Goal: Register for event/course

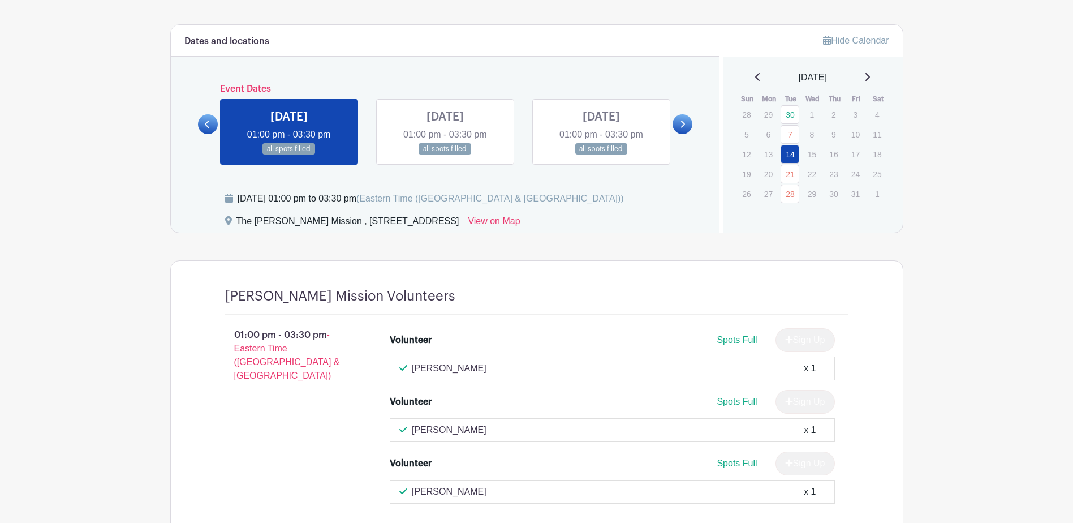
scroll to position [620, 0]
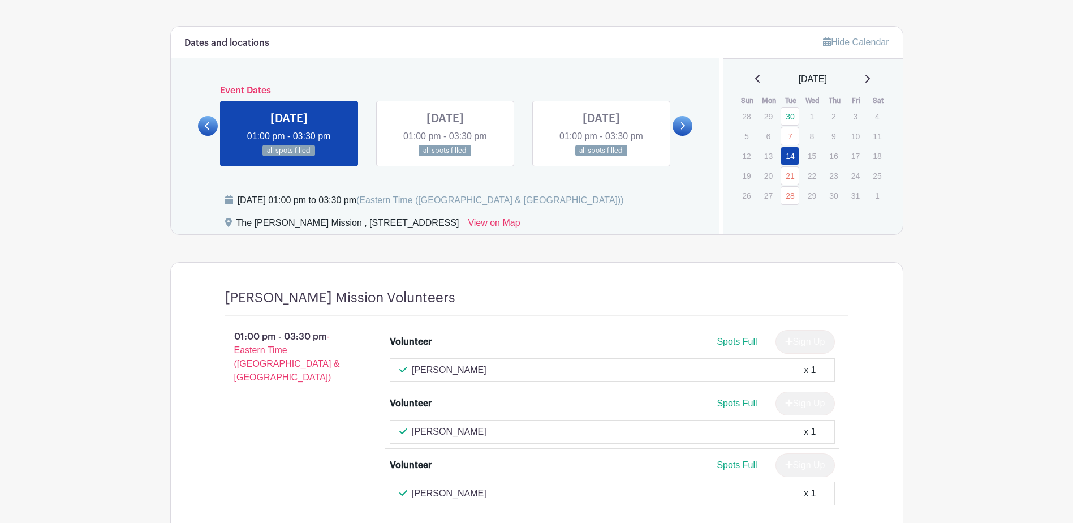
click at [445, 157] on link at bounding box center [445, 157] width 0 height 0
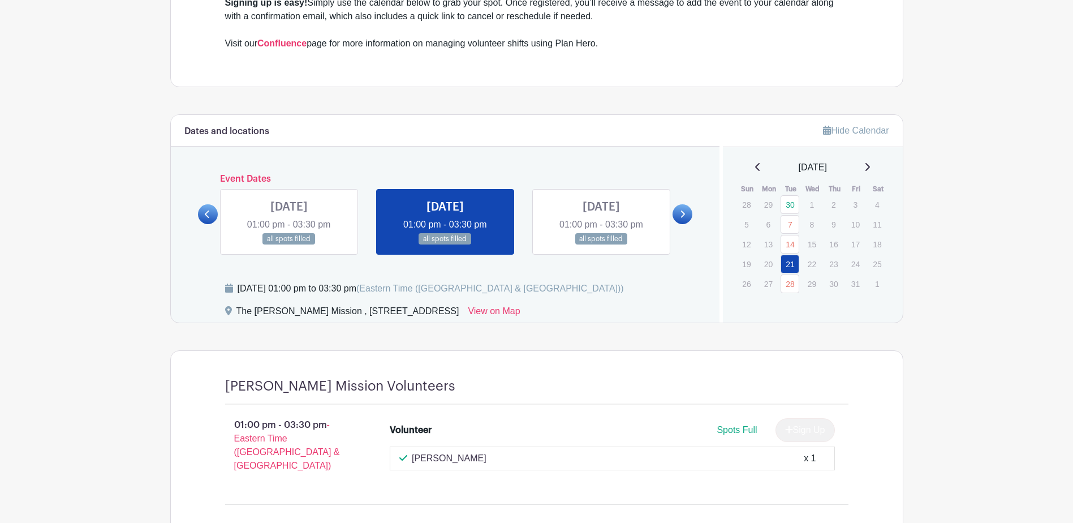
scroll to position [567, 0]
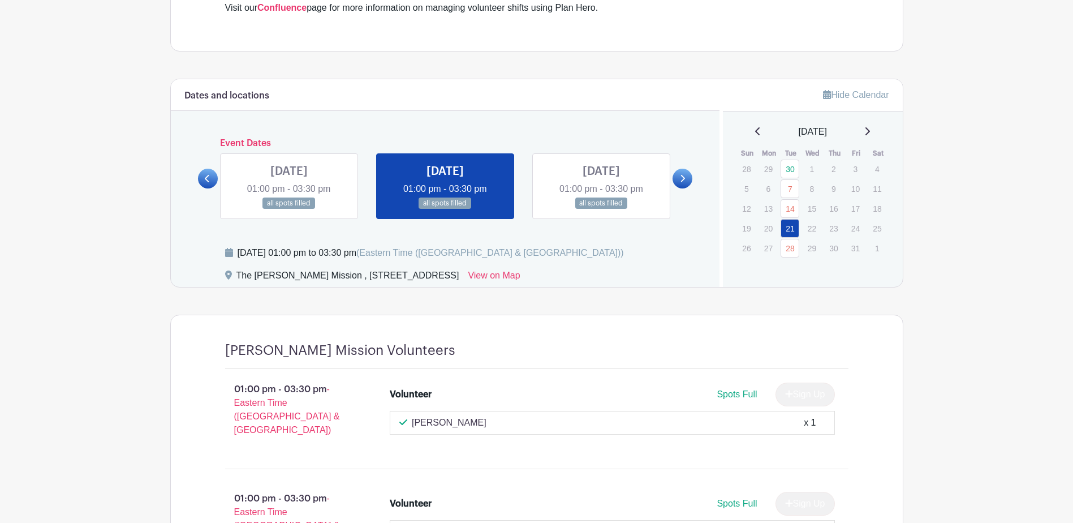
click at [601, 209] on link at bounding box center [601, 209] width 0 height 0
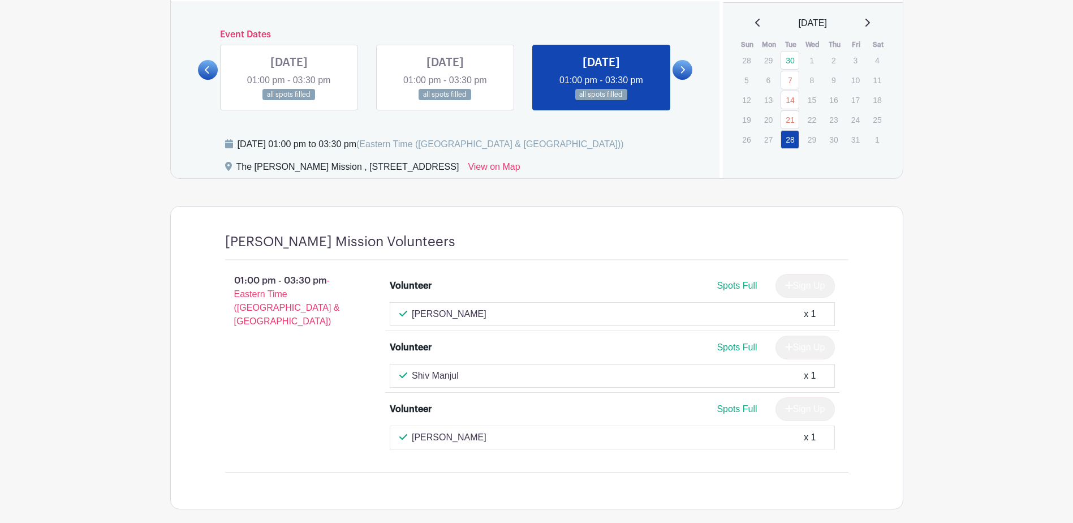
scroll to position [620, 0]
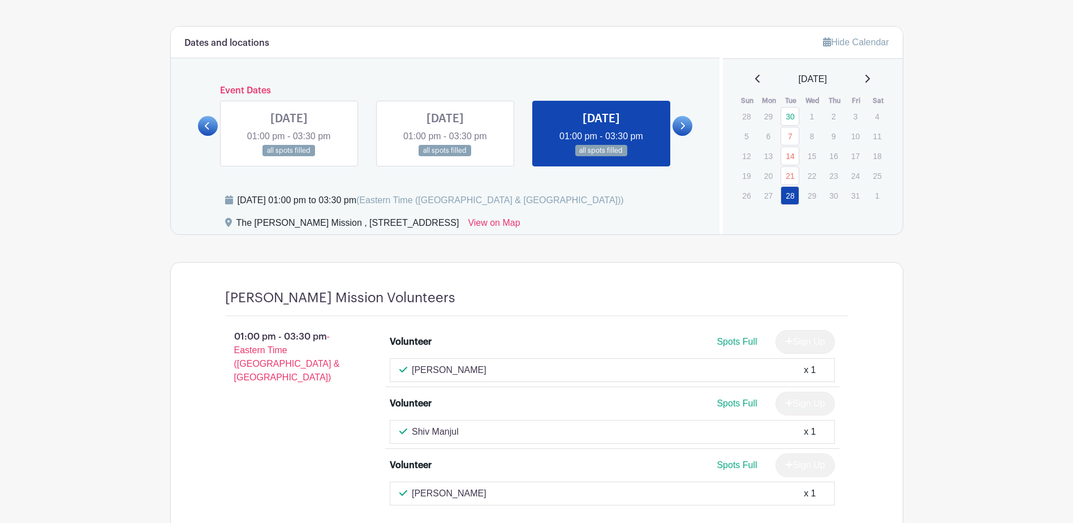
click at [676, 122] on link at bounding box center [682, 126] width 20 height 20
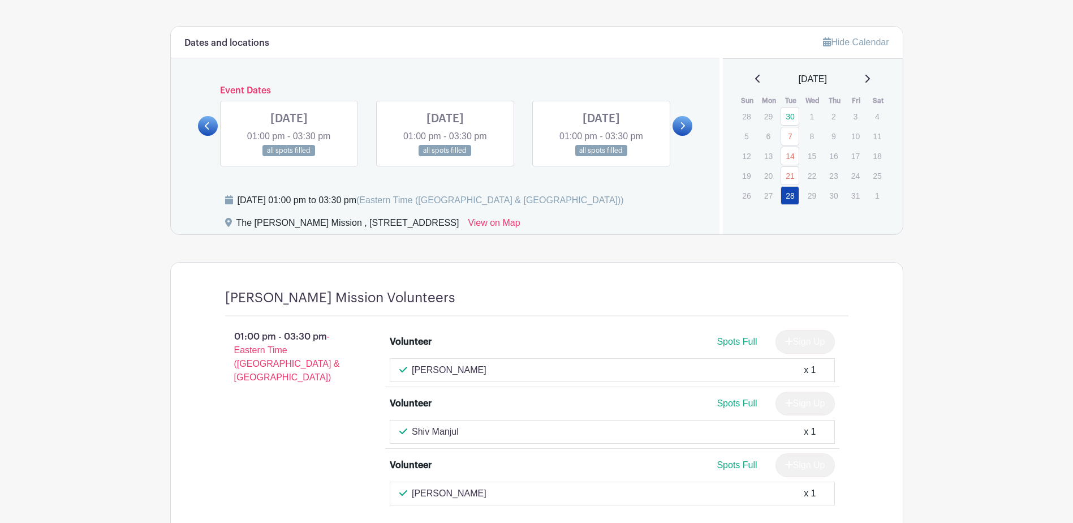
click at [289, 157] on link at bounding box center [289, 157] width 0 height 0
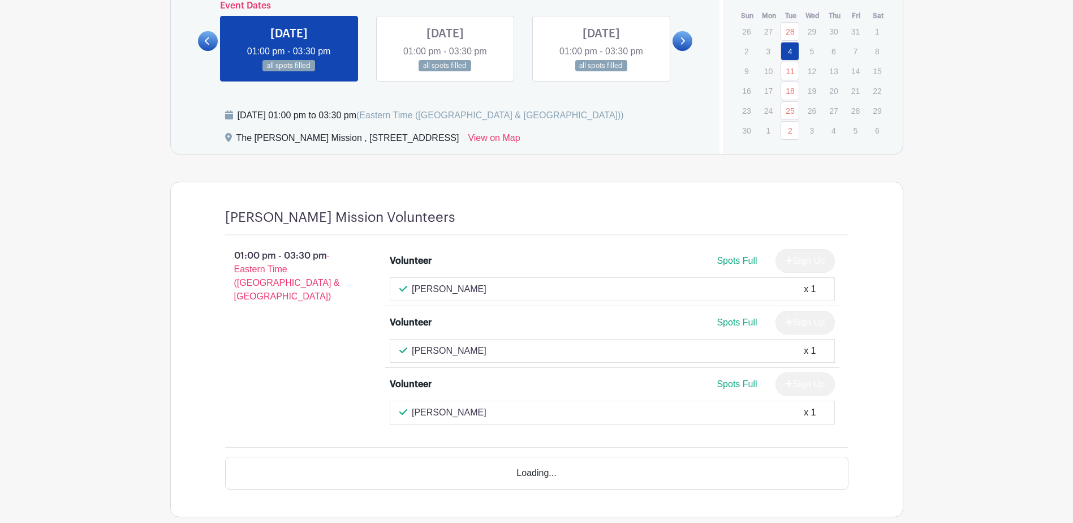
scroll to position [733, 0]
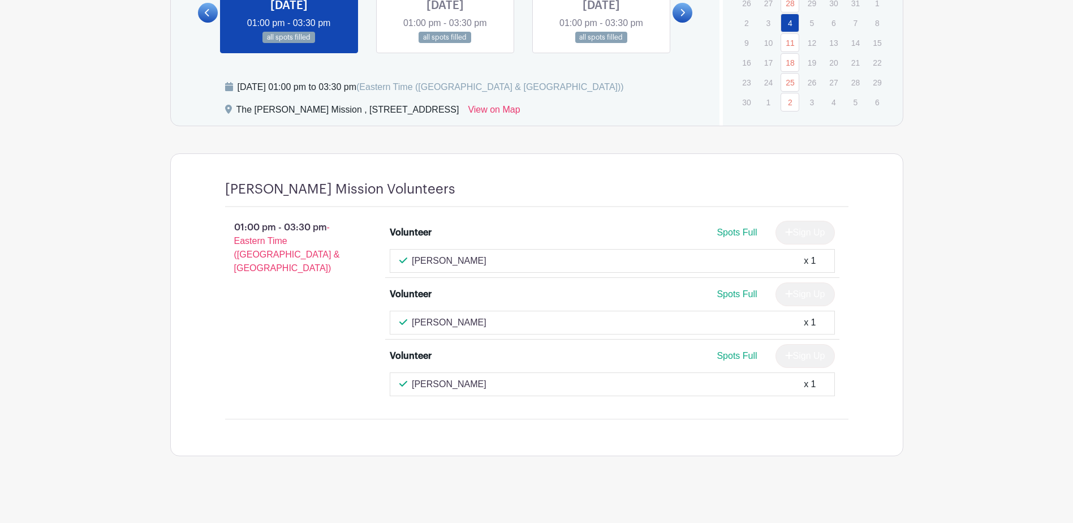
click at [445, 44] on link at bounding box center [445, 44] width 0 height 0
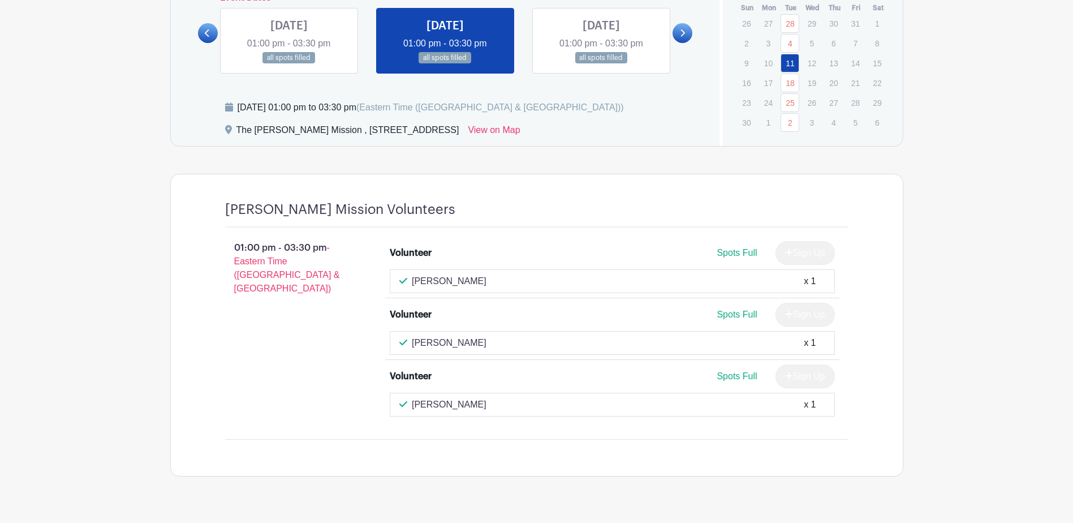
scroll to position [676, 0]
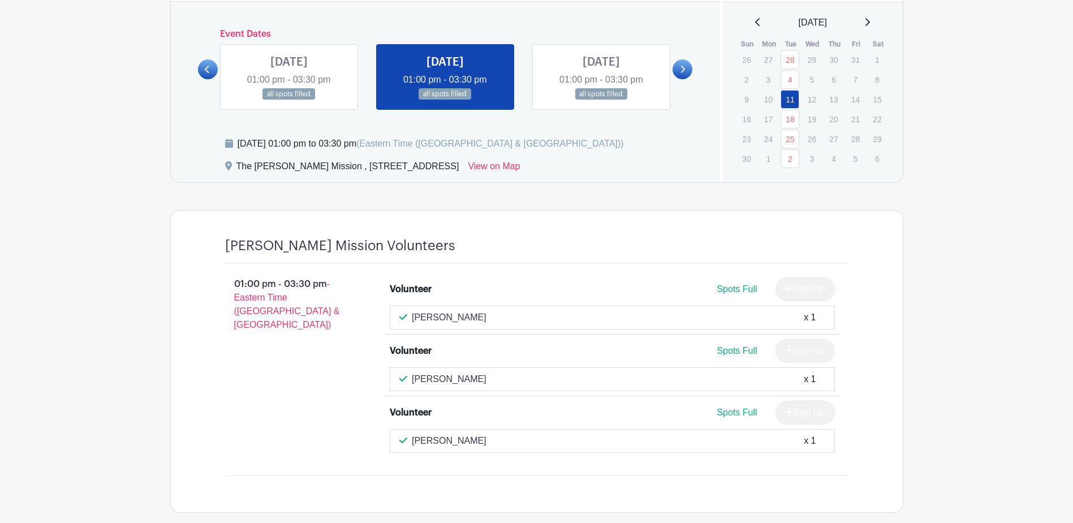
click at [688, 65] on link at bounding box center [682, 69] width 20 height 20
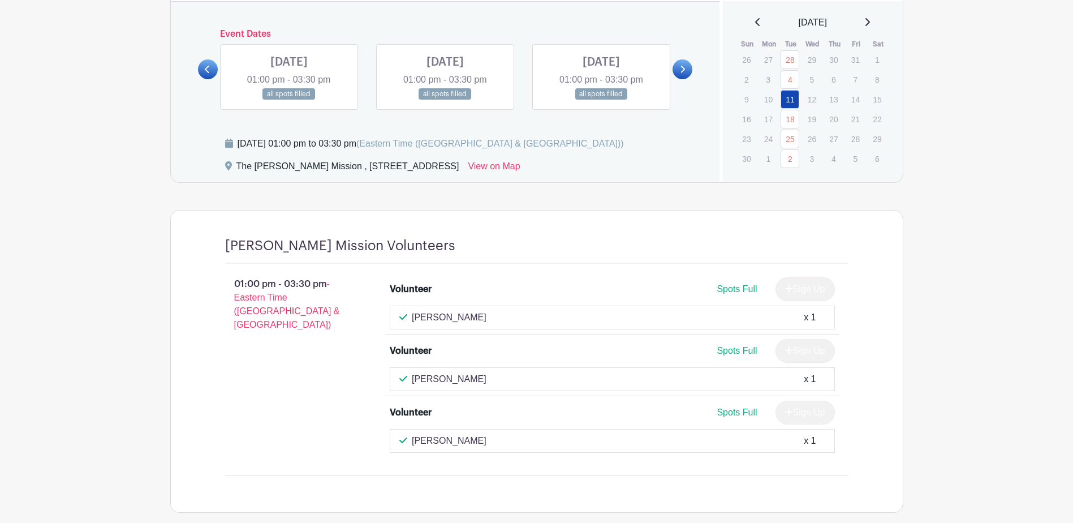
click at [688, 65] on link at bounding box center [682, 69] width 20 height 20
click at [445, 100] on link at bounding box center [445, 100] width 0 height 0
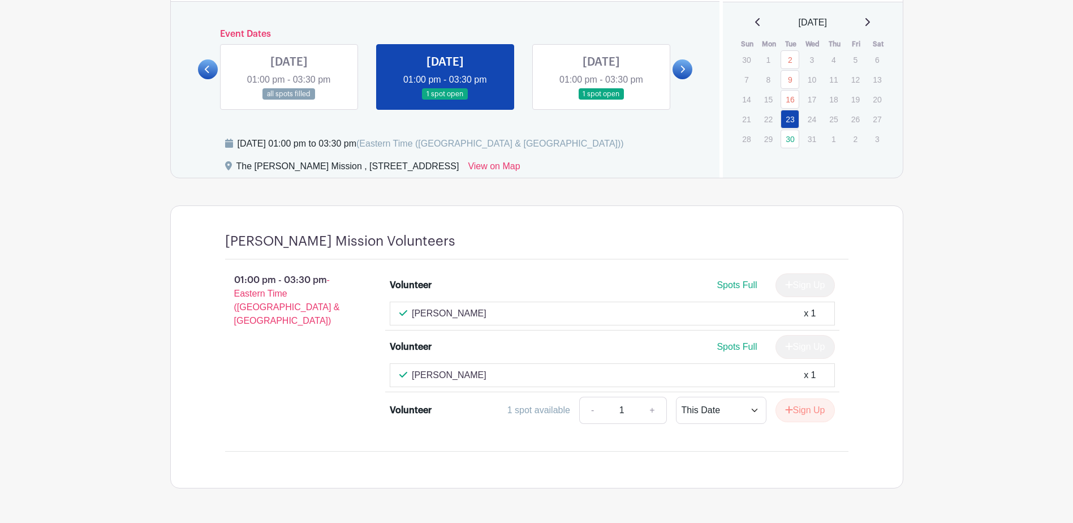
click at [601, 100] on link at bounding box center [601, 100] width 0 height 0
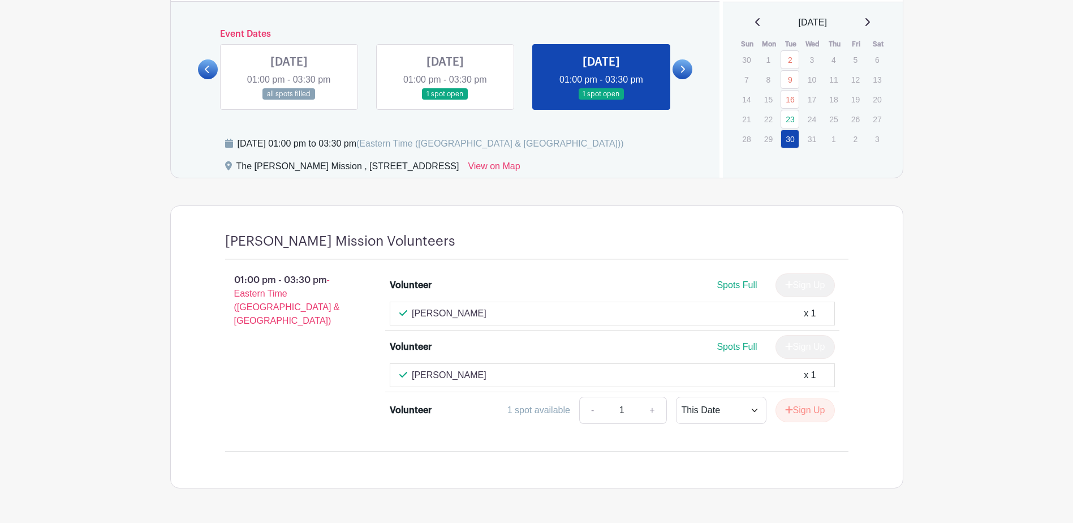
click at [289, 100] on link at bounding box center [289, 100] width 0 height 0
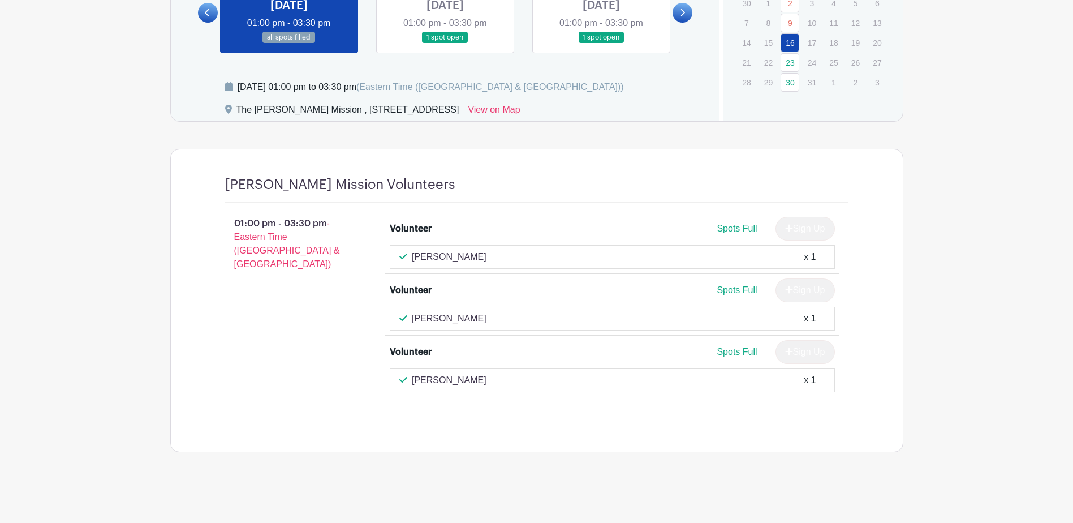
scroll to position [676, 0]
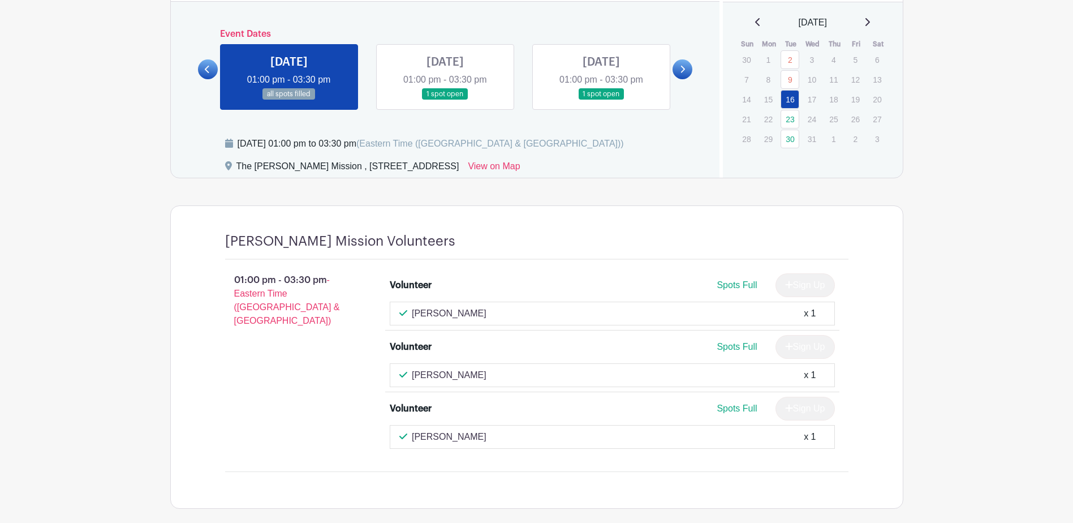
click at [214, 68] on link at bounding box center [208, 69] width 20 height 20
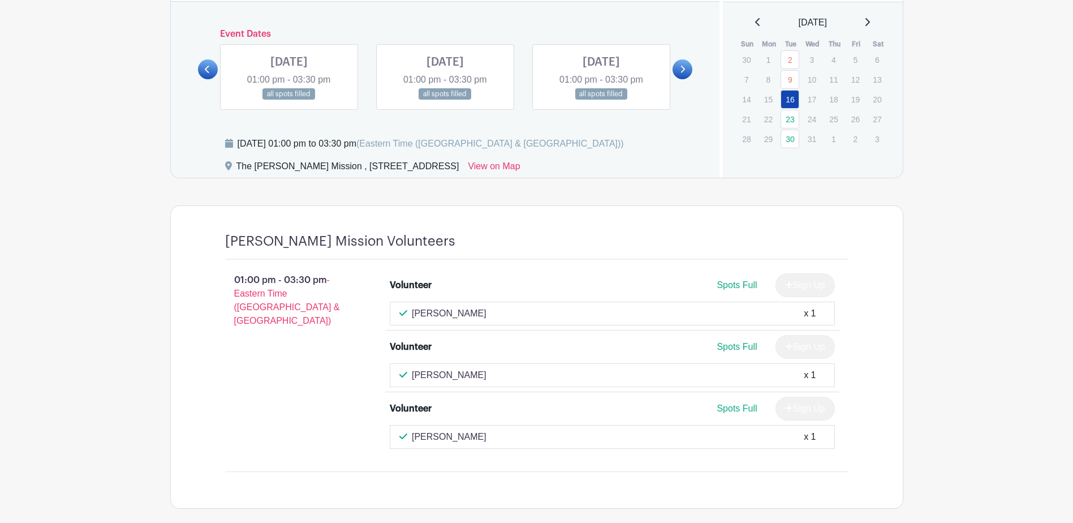
click at [601, 100] on link at bounding box center [601, 100] width 0 height 0
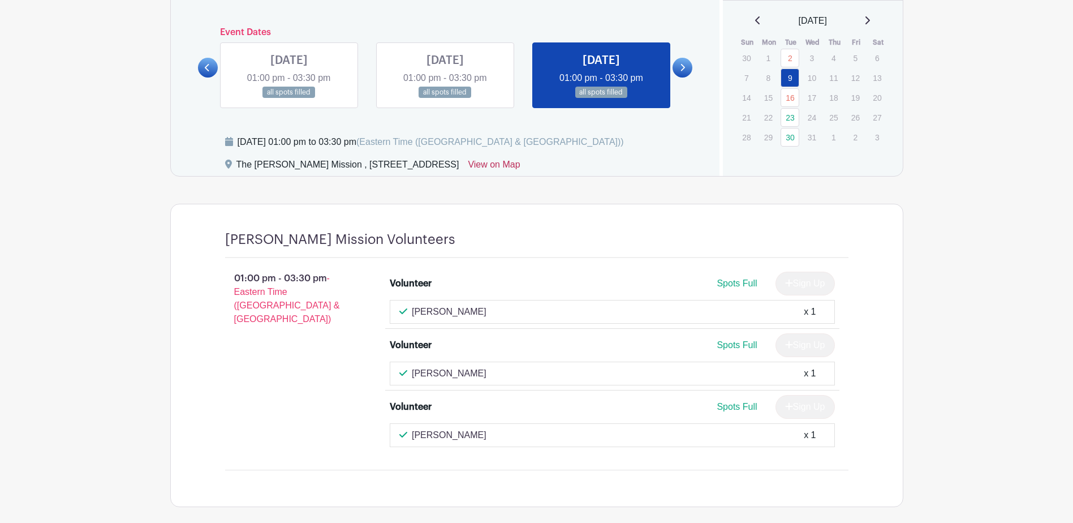
scroll to position [676, 0]
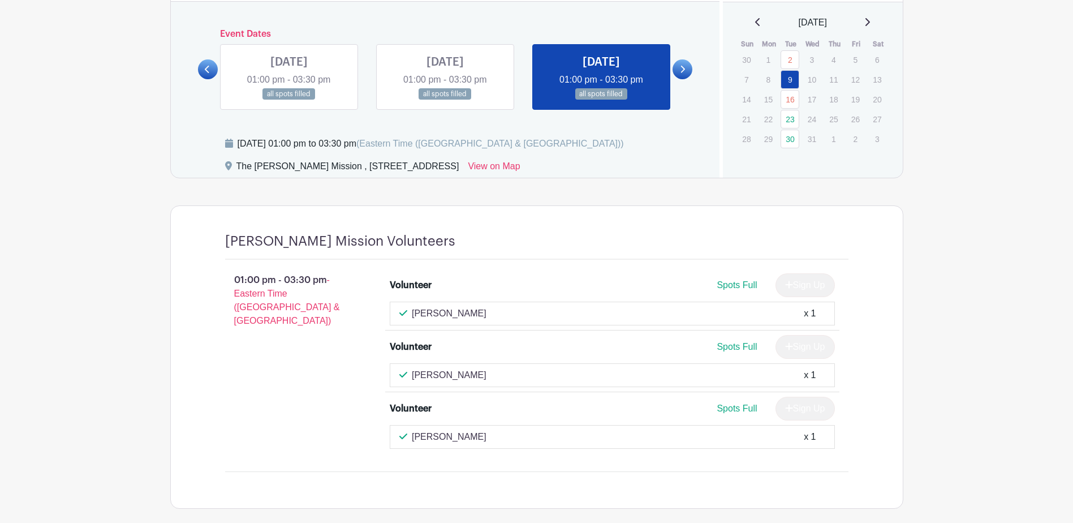
click at [445, 100] on link at bounding box center [445, 100] width 0 height 0
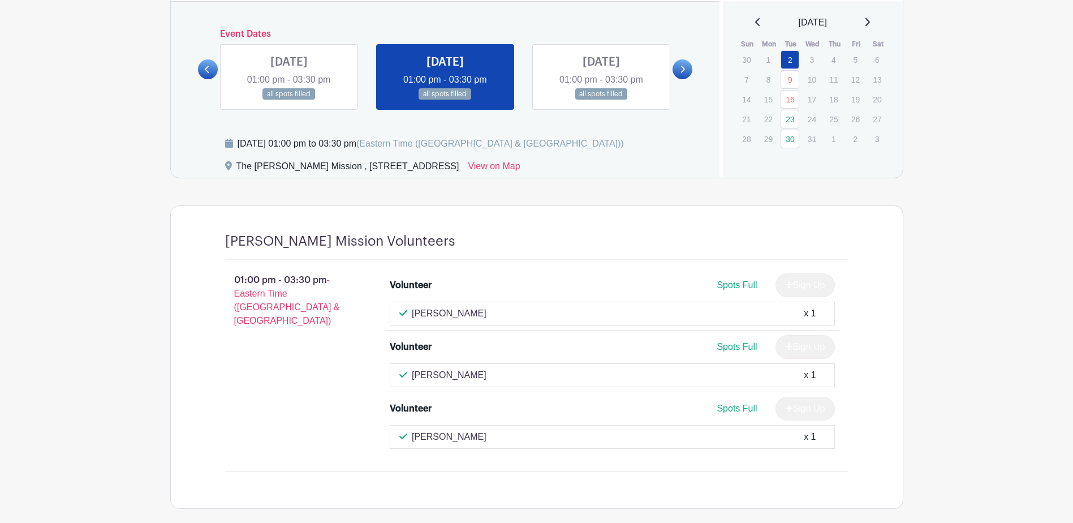
click at [289, 100] on link at bounding box center [289, 100] width 0 height 0
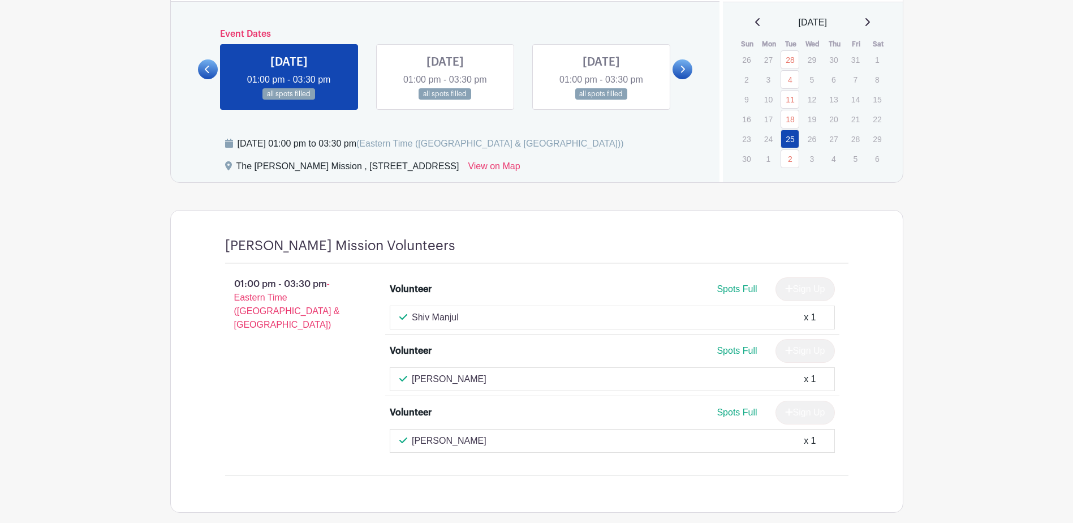
click at [208, 68] on icon at bounding box center [207, 69] width 5 height 8
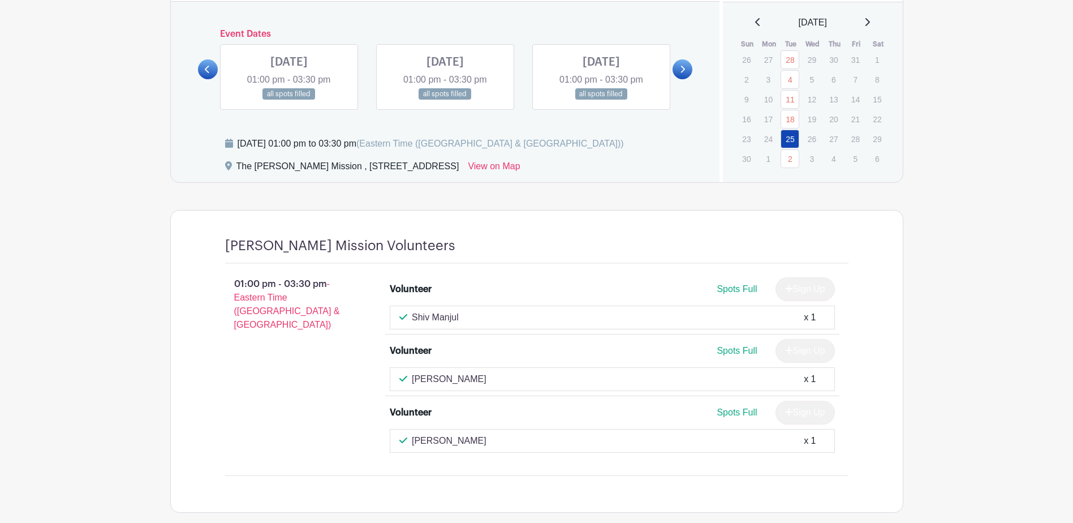
click at [601, 100] on link at bounding box center [601, 100] width 0 height 0
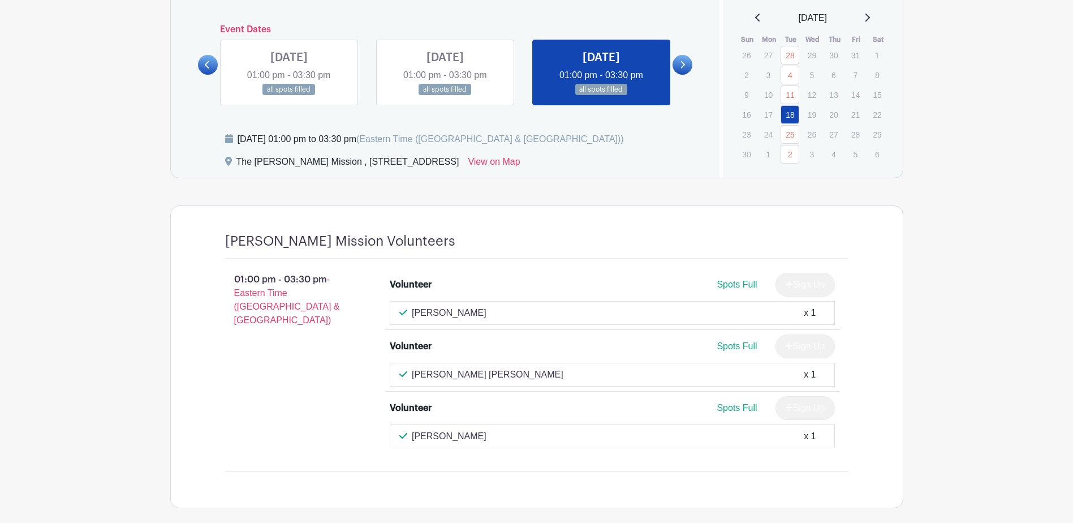
scroll to position [680, 0]
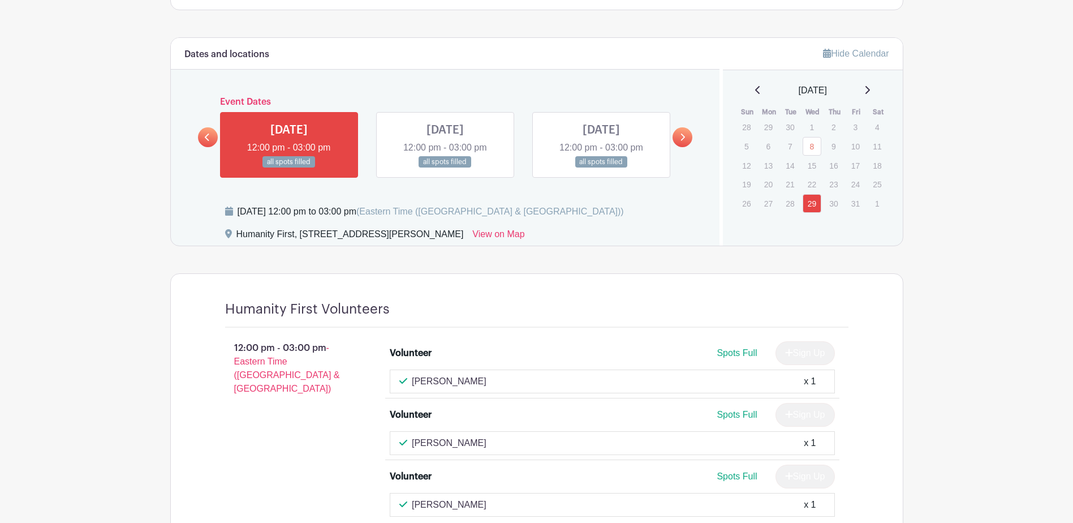
scroll to position [735, 0]
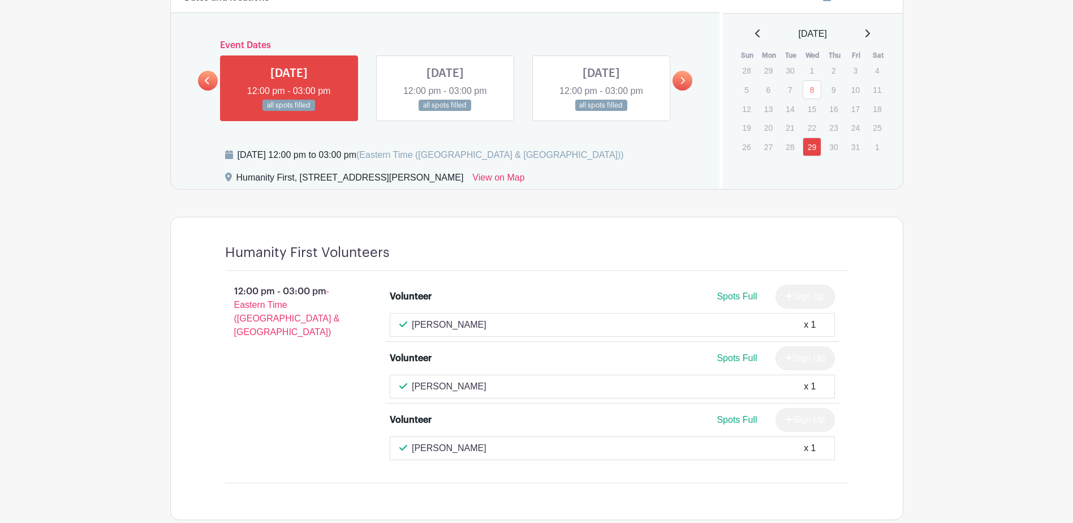
click at [445, 111] on link at bounding box center [445, 111] width 0 height 0
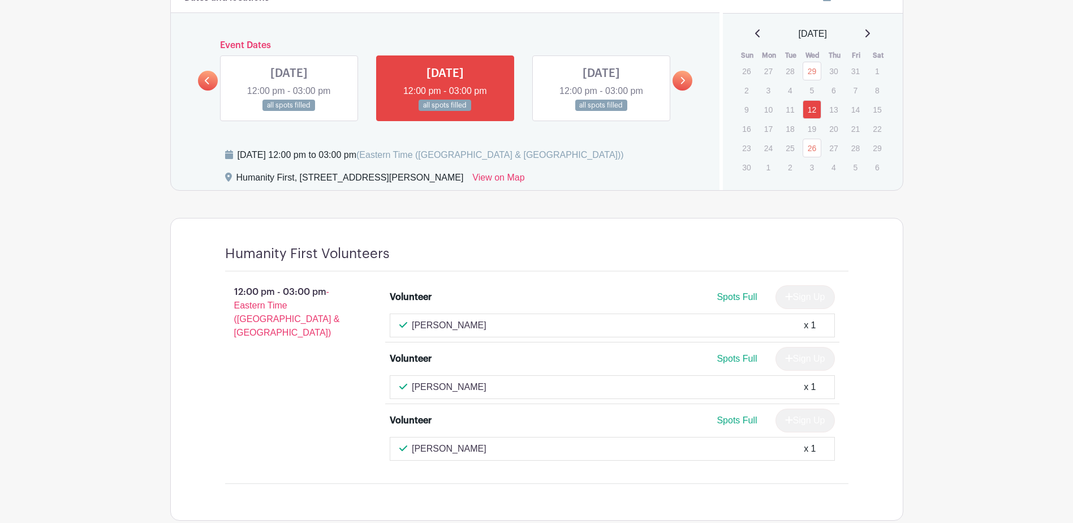
click at [289, 111] on link at bounding box center [289, 111] width 0 height 0
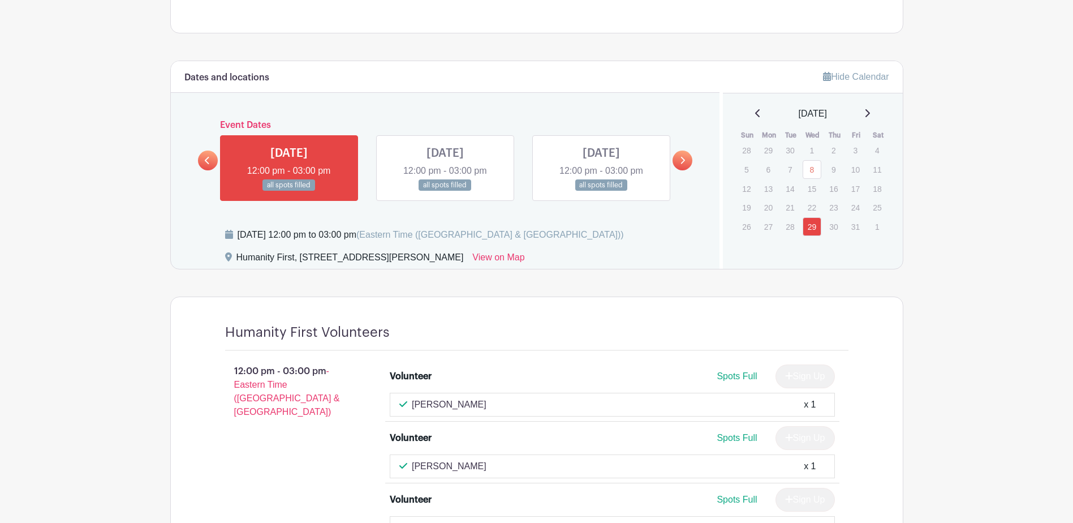
scroll to position [679, 0]
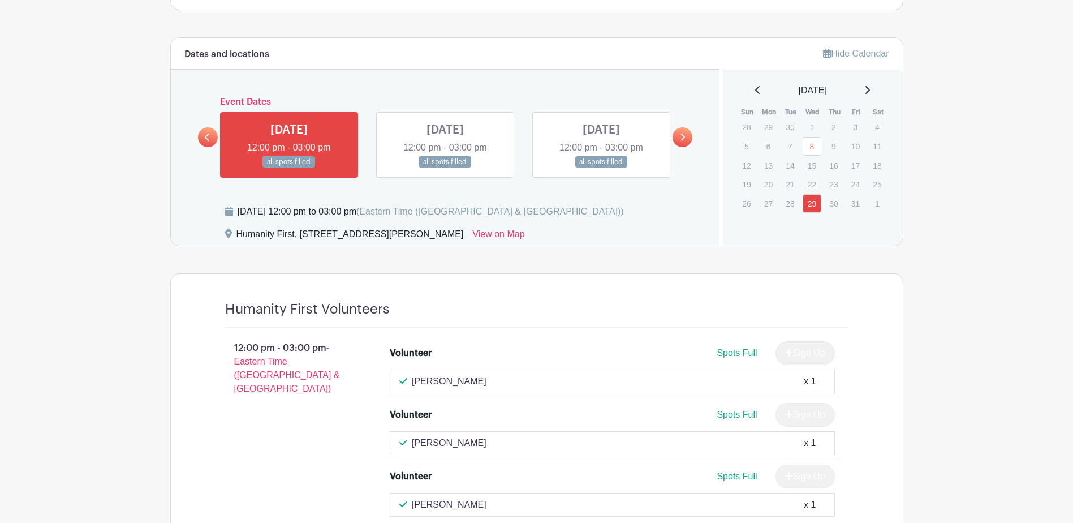
click at [212, 138] on link at bounding box center [208, 137] width 20 height 20
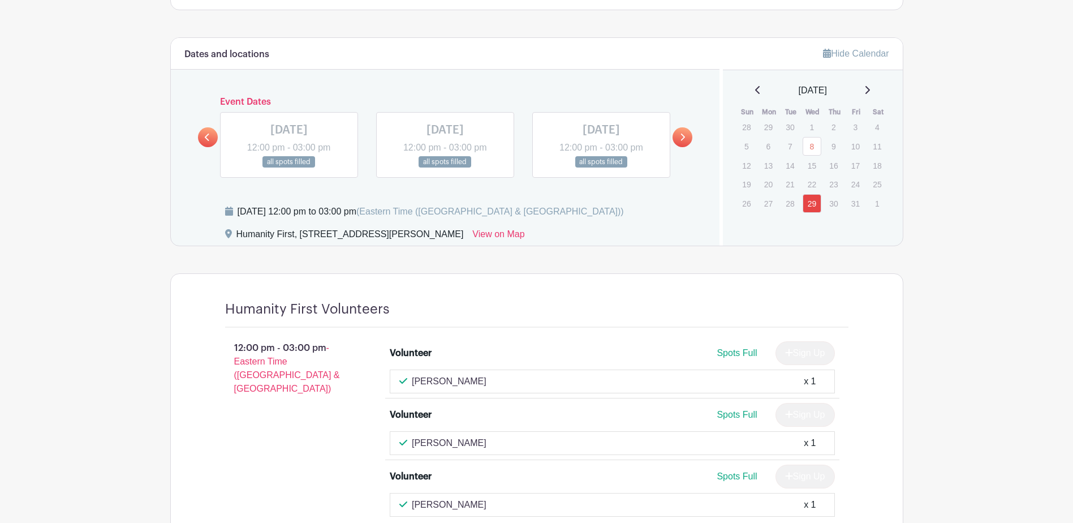
click at [690, 140] on link at bounding box center [682, 137] width 20 height 20
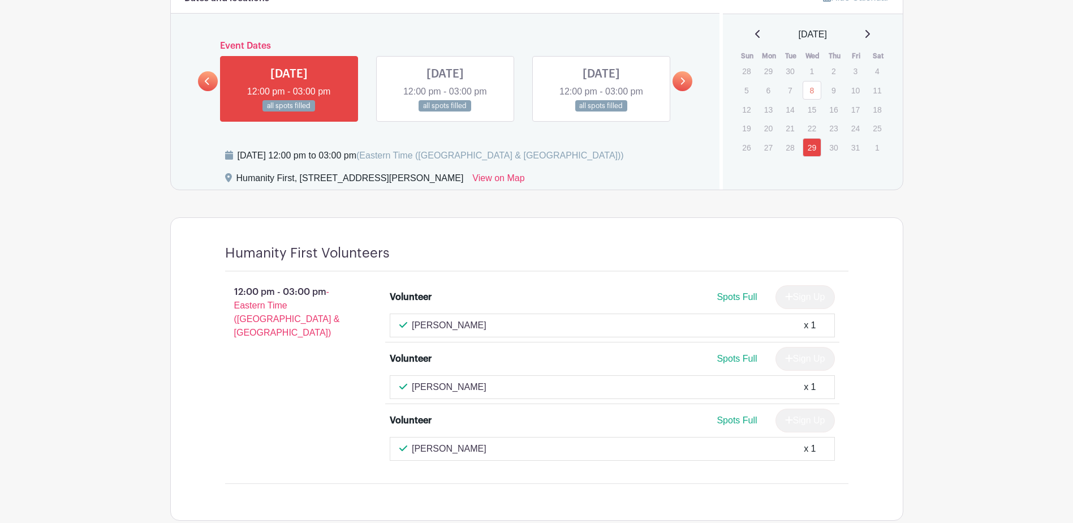
scroll to position [735, 0]
click at [445, 111] on link at bounding box center [445, 111] width 0 height 0
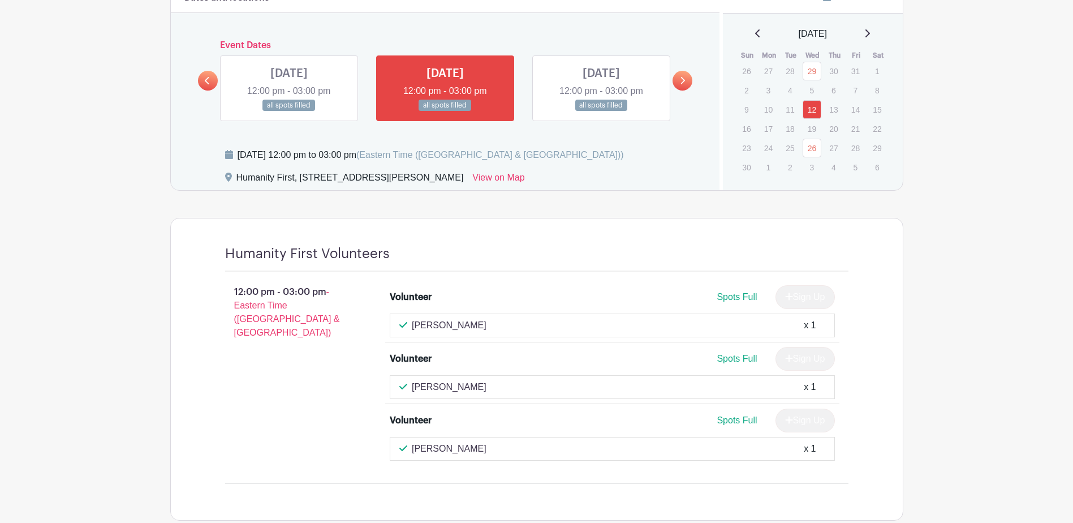
click at [601, 111] on link at bounding box center [601, 111] width 0 height 0
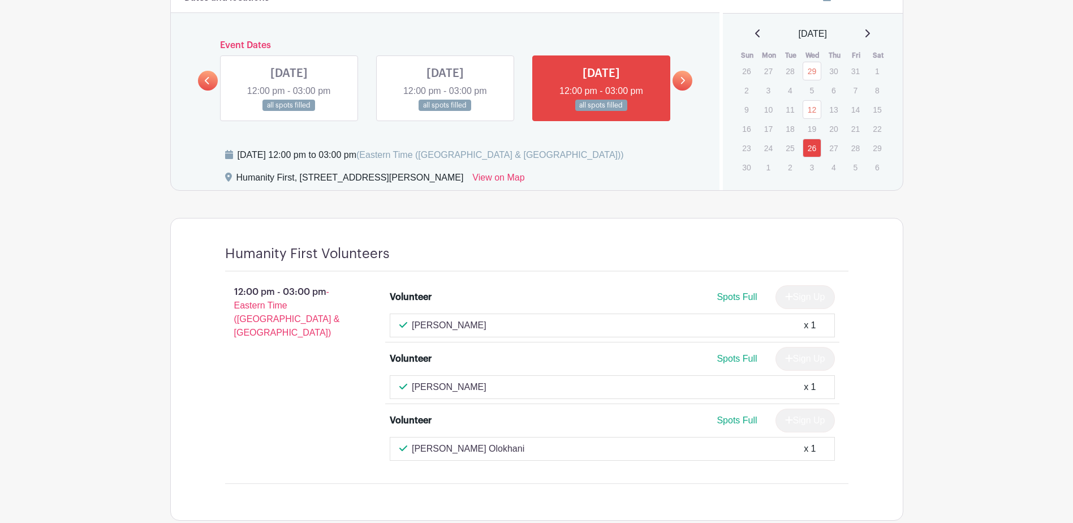
click at [683, 83] on icon at bounding box center [683, 80] width 5 height 7
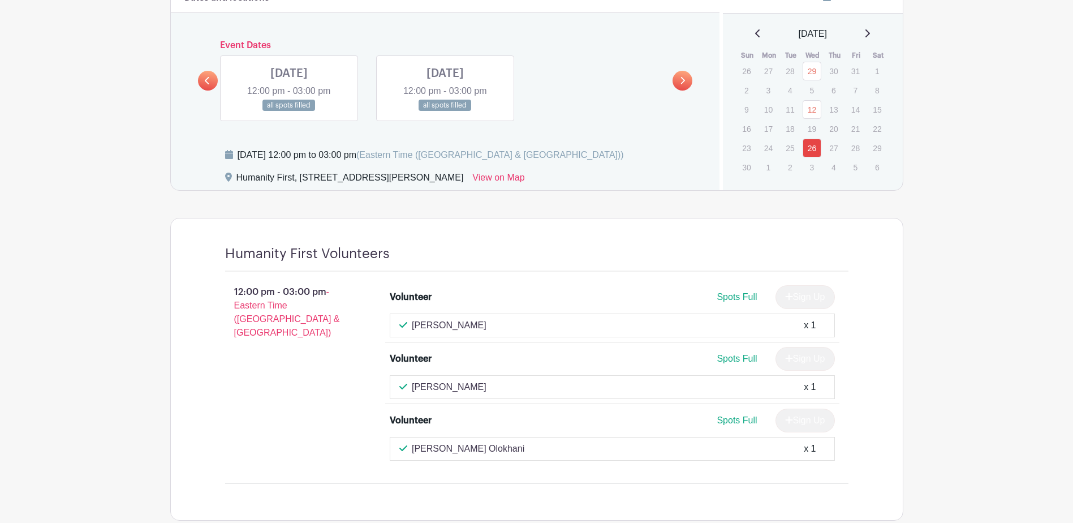
click at [289, 111] on link at bounding box center [289, 111] width 0 height 0
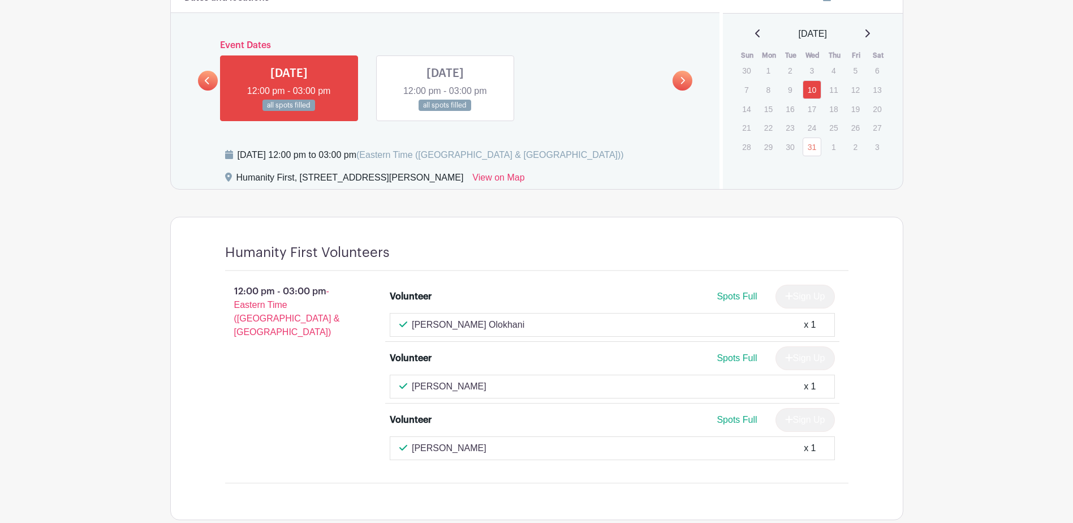
click at [445, 111] on link at bounding box center [445, 111] width 0 height 0
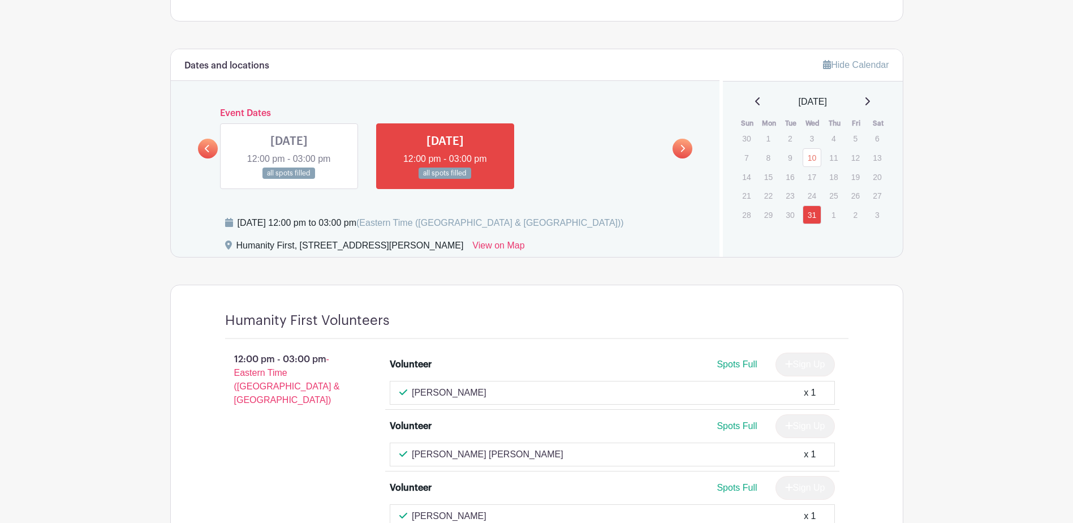
scroll to position [633, 0]
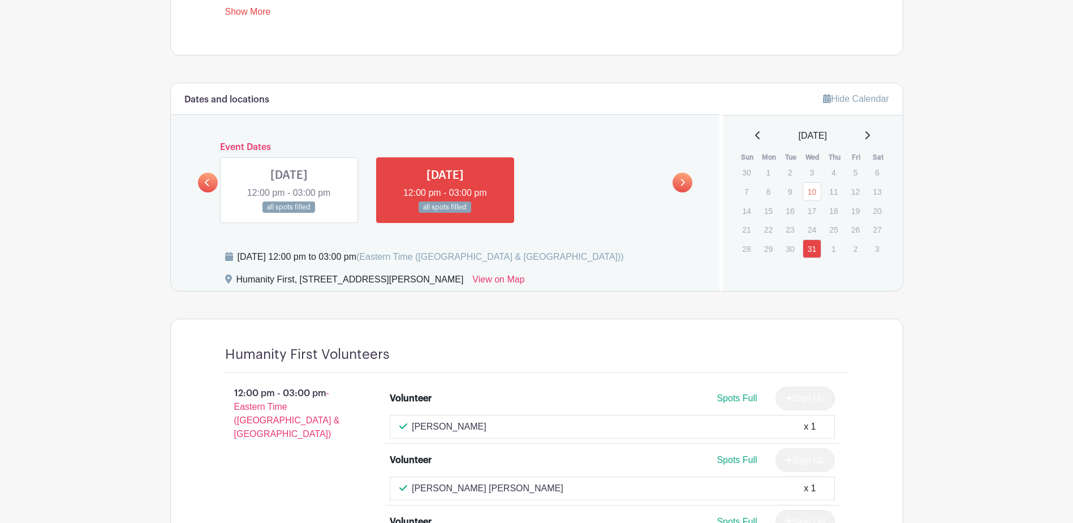
click at [687, 182] on link at bounding box center [682, 182] width 20 height 20
click at [876, 133] on div "[DATE]" at bounding box center [812, 136] width 153 height 14
click at [870, 133] on icon at bounding box center [867, 135] width 5 height 8
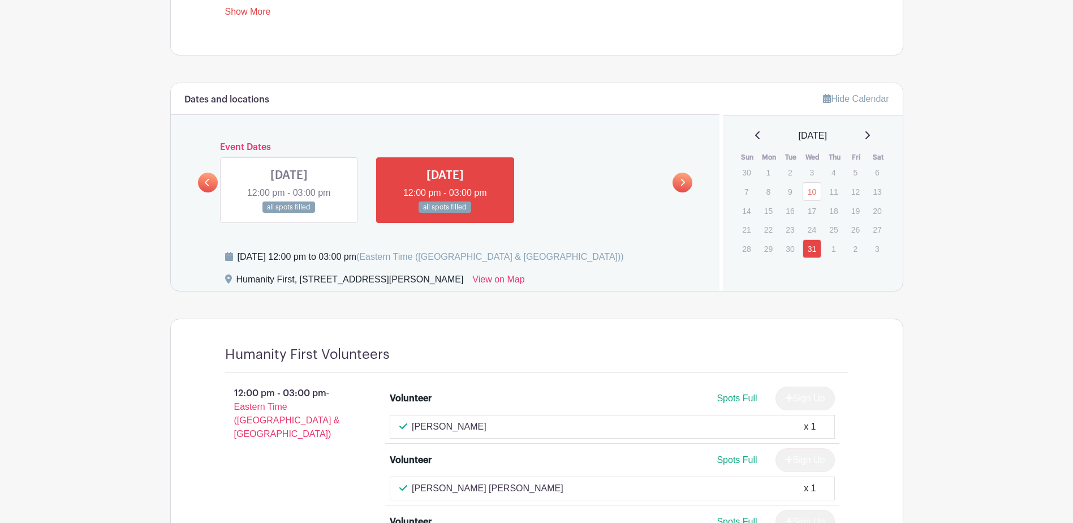
click at [870, 133] on icon at bounding box center [867, 135] width 5 height 8
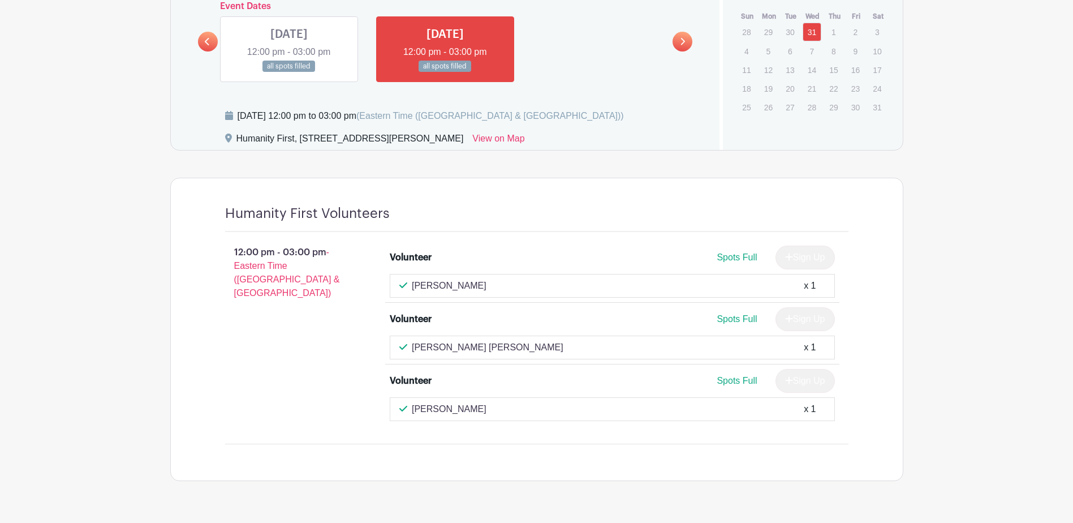
scroll to position [746, 0]
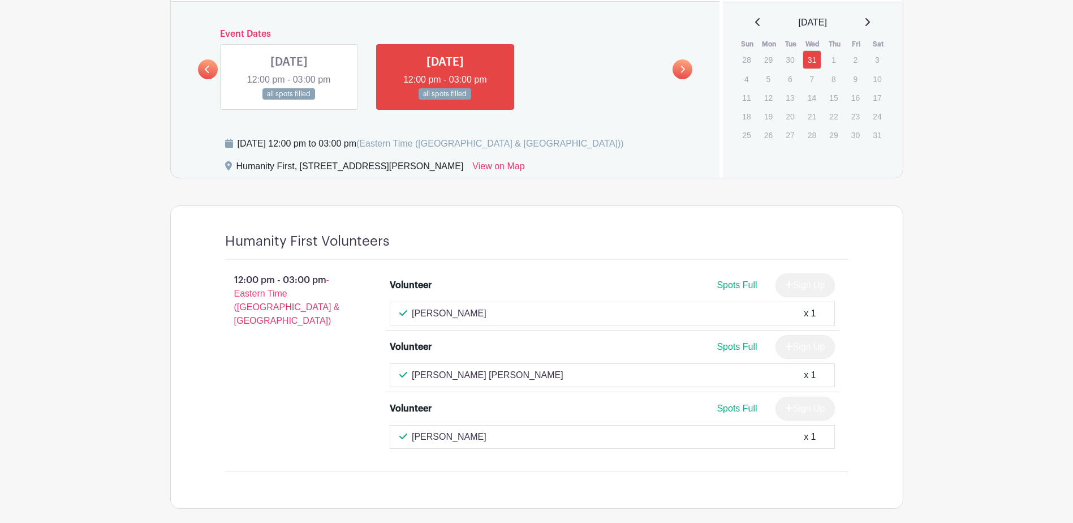
click at [199, 65] on link at bounding box center [208, 69] width 20 height 20
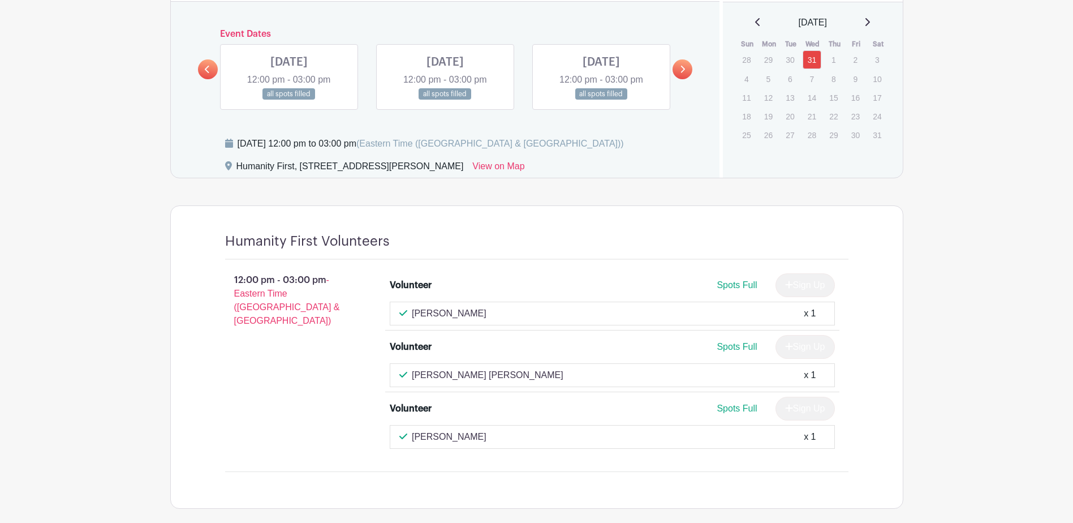
click at [601, 100] on link at bounding box center [601, 100] width 0 height 0
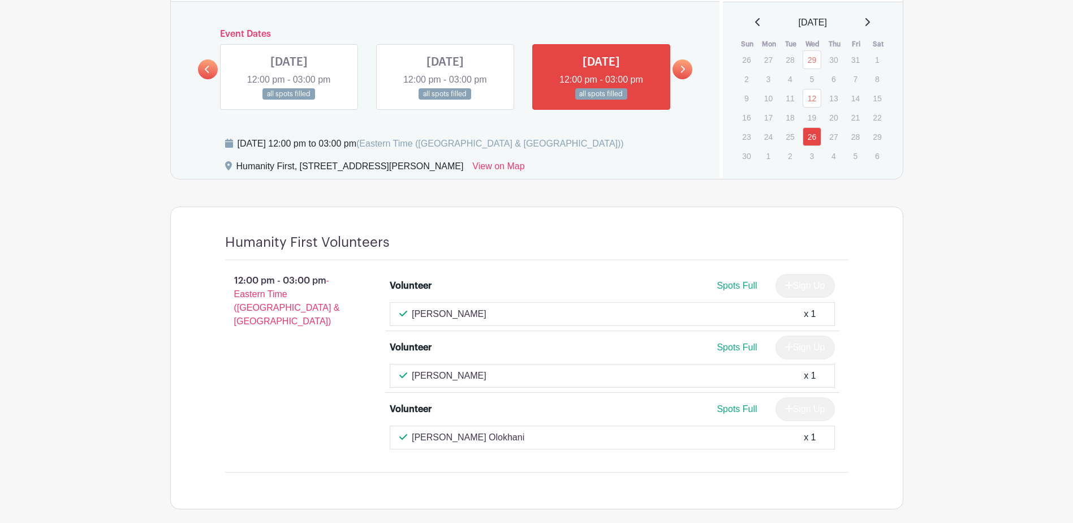
click at [445, 100] on link at bounding box center [445, 100] width 0 height 0
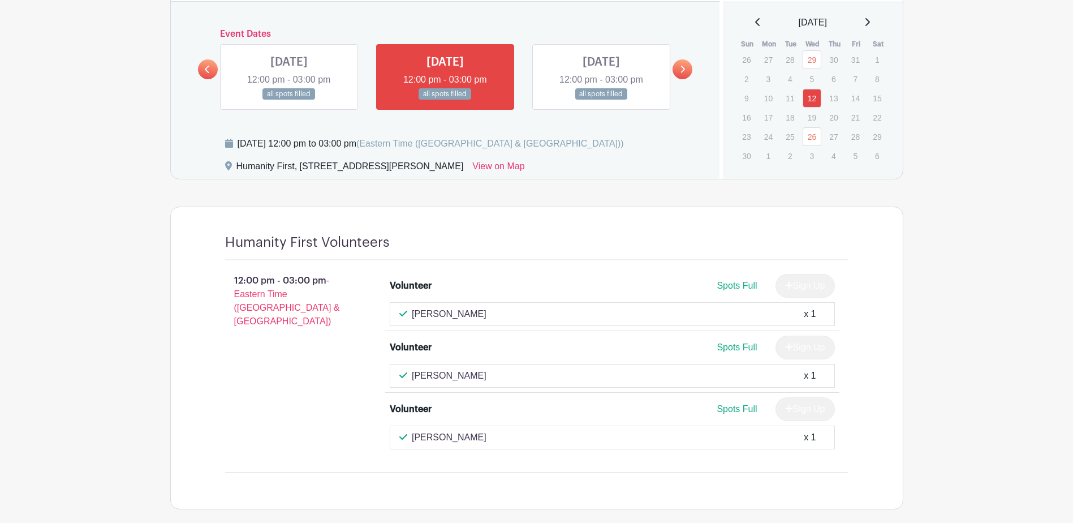
click at [289, 100] on link at bounding box center [289, 100] width 0 height 0
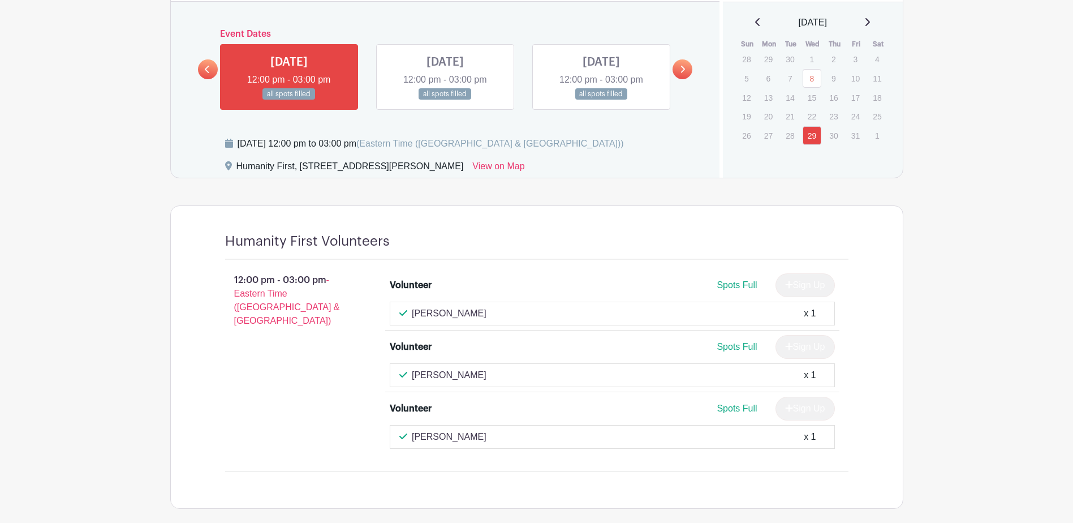
click at [212, 68] on link at bounding box center [208, 69] width 20 height 20
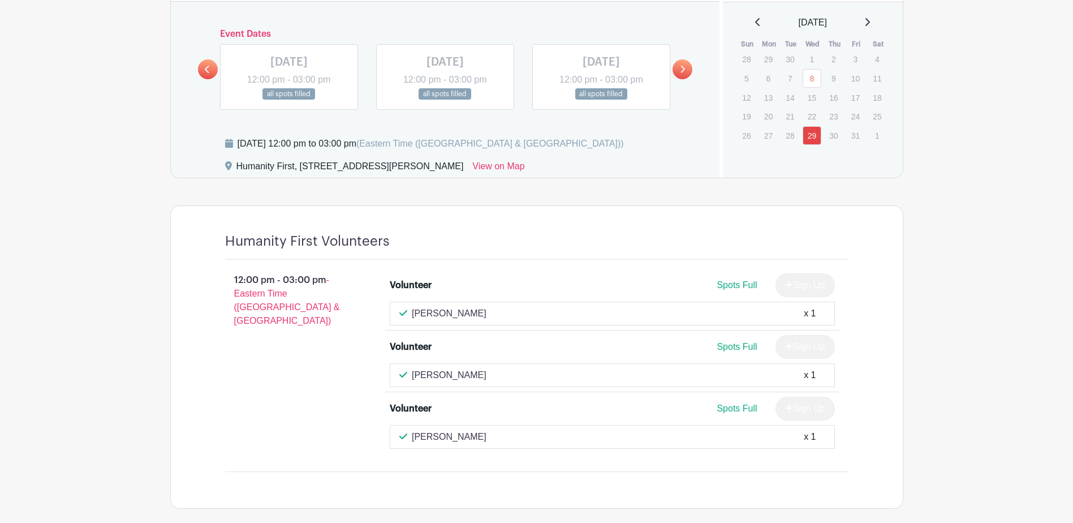
click at [601, 100] on link at bounding box center [601, 100] width 0 height 0
